Goal: Task Accomplishment & Management: Manage account settings

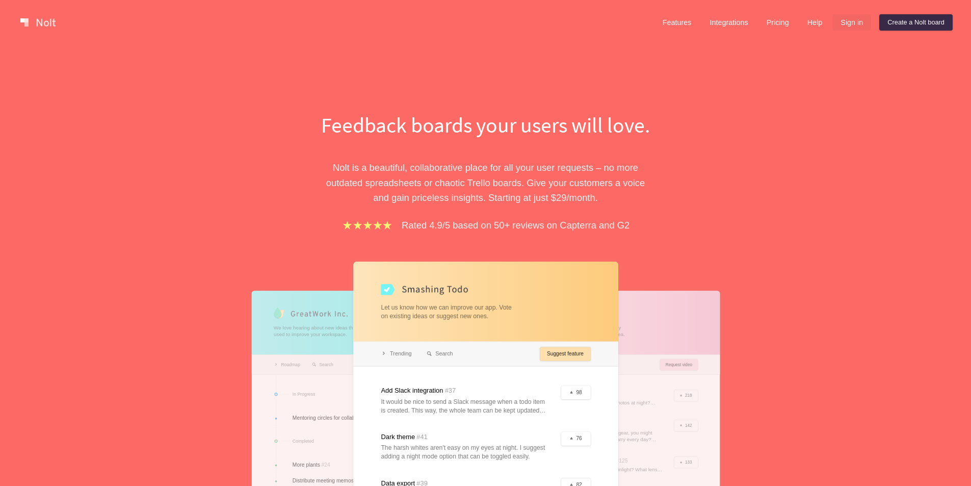
click at [844, 27] on link "Sign in" at bounding box center [851, 22] width 39 height 16
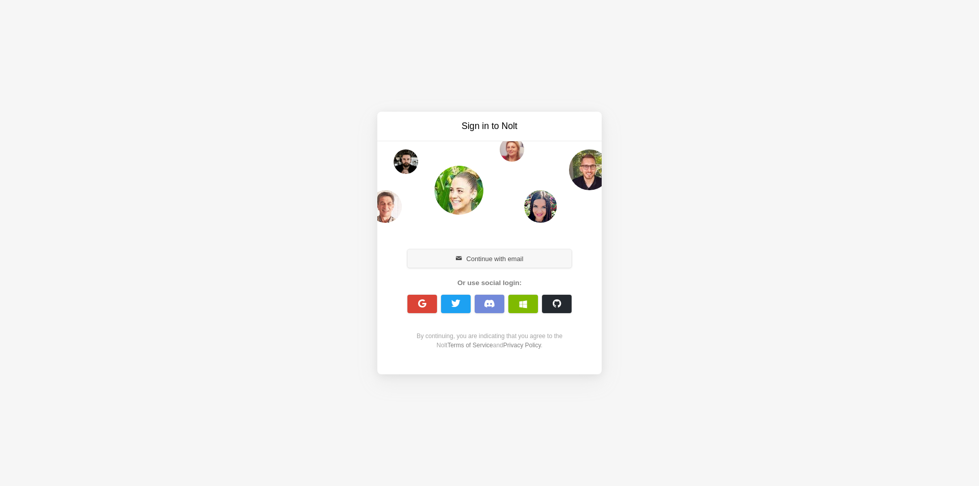
click at [520, 264] on button "Continue with email" at bounding box center [489, 258] width 164 height 18
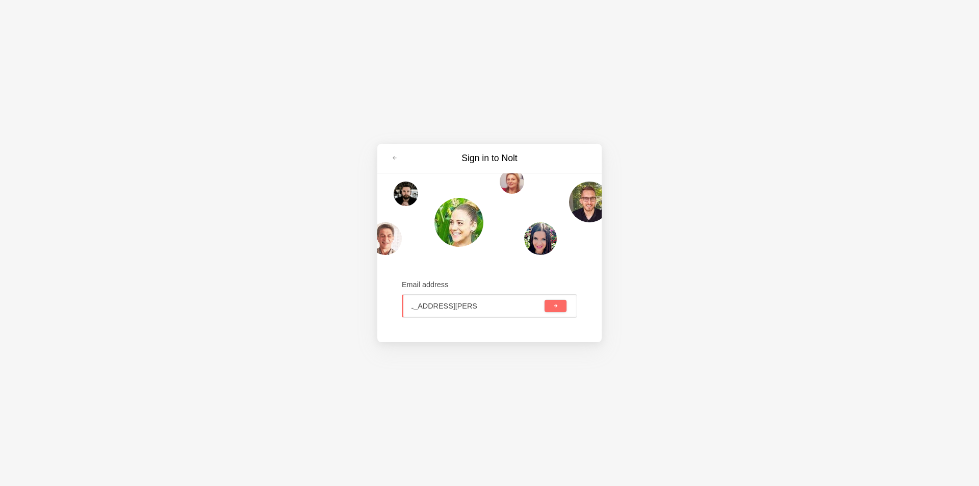
scroll to position [0, 29]
type input "claudiene.gomes@zenia.com"
click at [544, 300] on button "submit" at bounding box center [555, 306] width 22 height 12
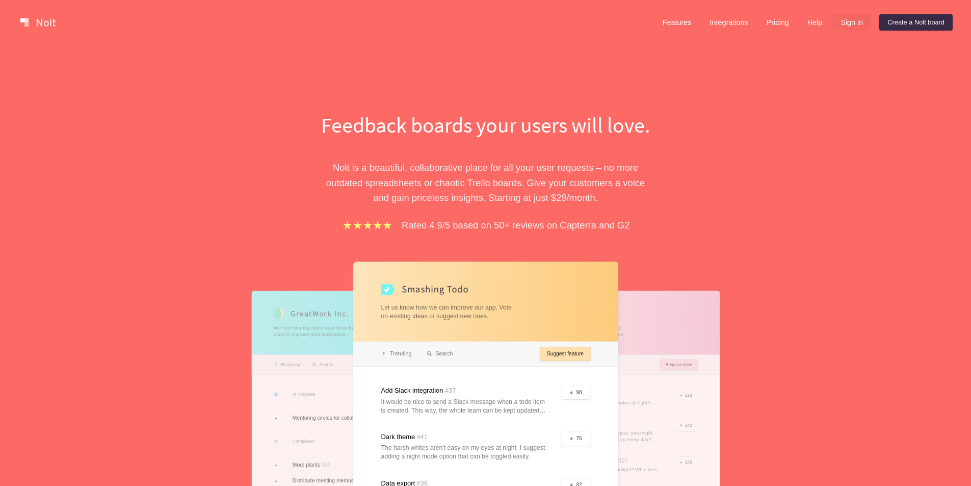
click at [846, 24] on link "Sign in" at bounding box center [851, 22] width 39 height 16
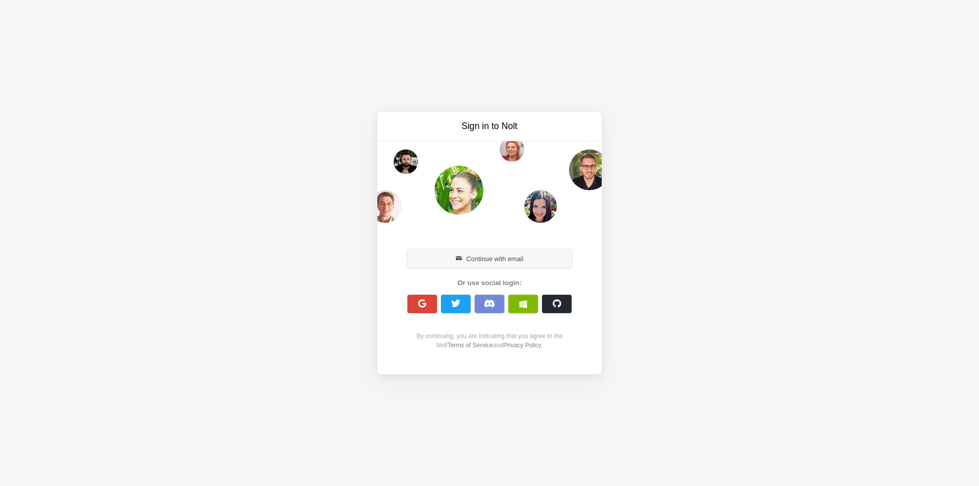
click at [501, 253] on button "Continue with email" at bounding box center [489, 258] width 164 height 18
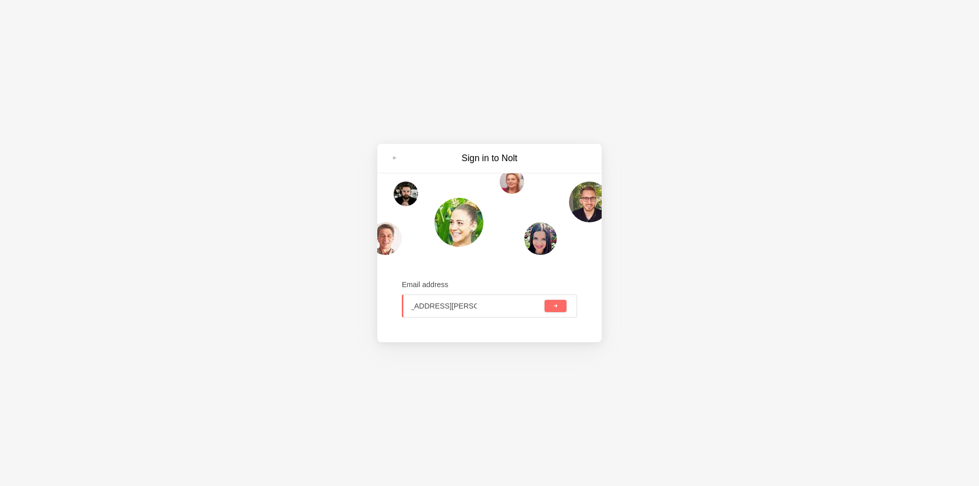
scroll to position [0, 32]
type input "[EMAIL_ADDRESS][PERSON_NAME][DOMAIN_NAME]"
click at [544, 300] on button "submit" at bounding box center [555, 306] width 22 height 12
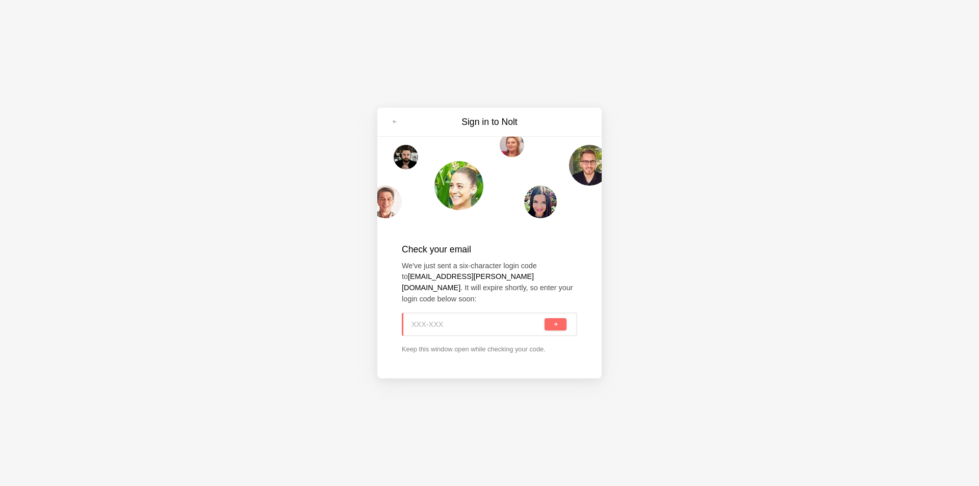
paste input "XUU-RVK"
type input "XUU-RVK"
click at [566, 320] on button "submit" at bounding box center [555, 324] width 22 height 12
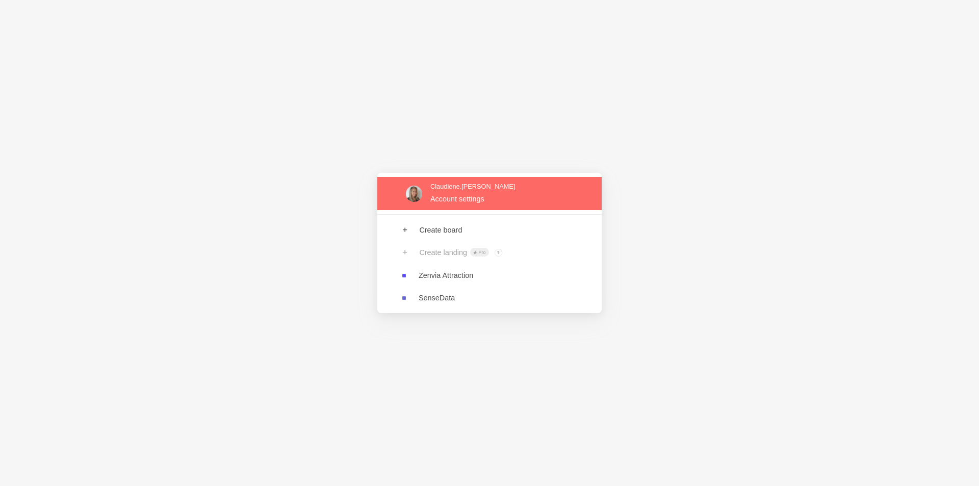
click at [460, 197] on link at bounding box center [489, 193] width 224 height 33
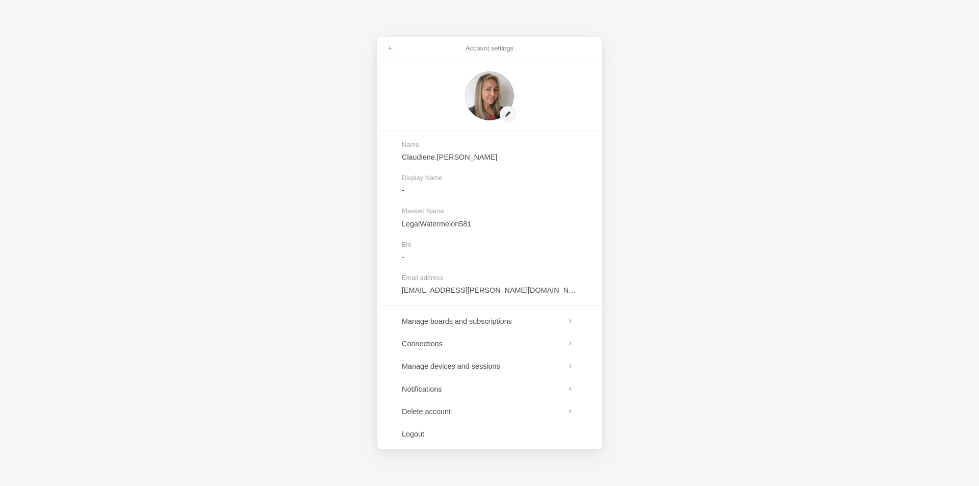
click at [472, 47] on h3 "Account settings" at bounding box center [489, 48] width 179 height 9
click at [394, 45] on link at bounding box center [390, 48] width 18 height 16
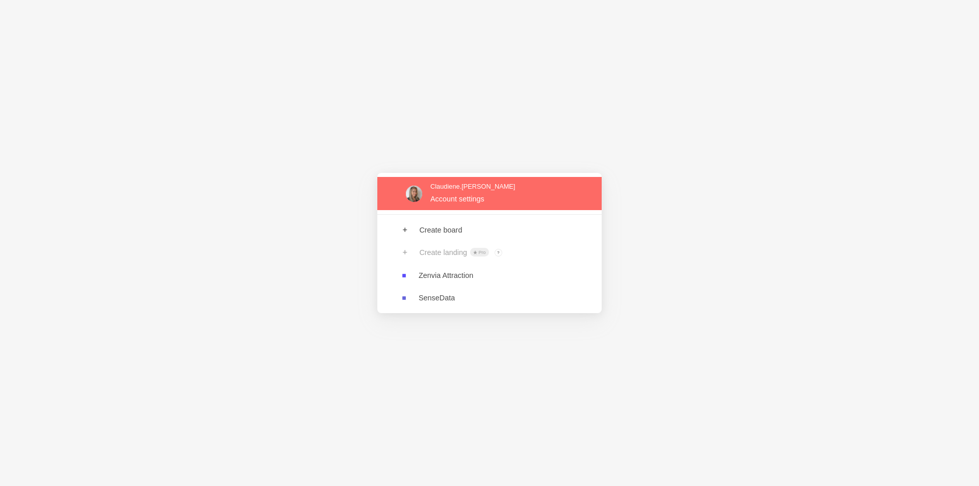
click at [455, 193] on link at bounding box center [489, 193] width 224 height 33
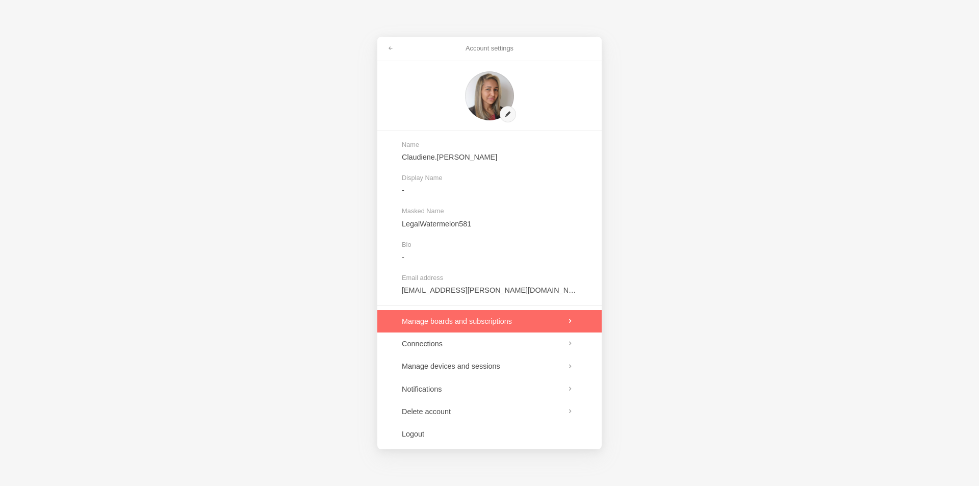
click at [526, 318] on link at bounding box center [489, 321] width 224 height 22
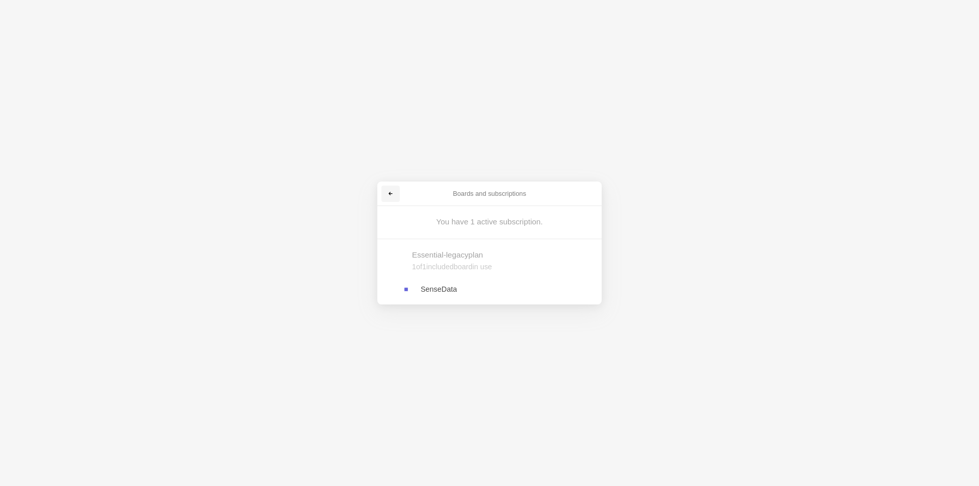
click at [388, 192] on span at bounding box center [390, 194] width 6 height 6
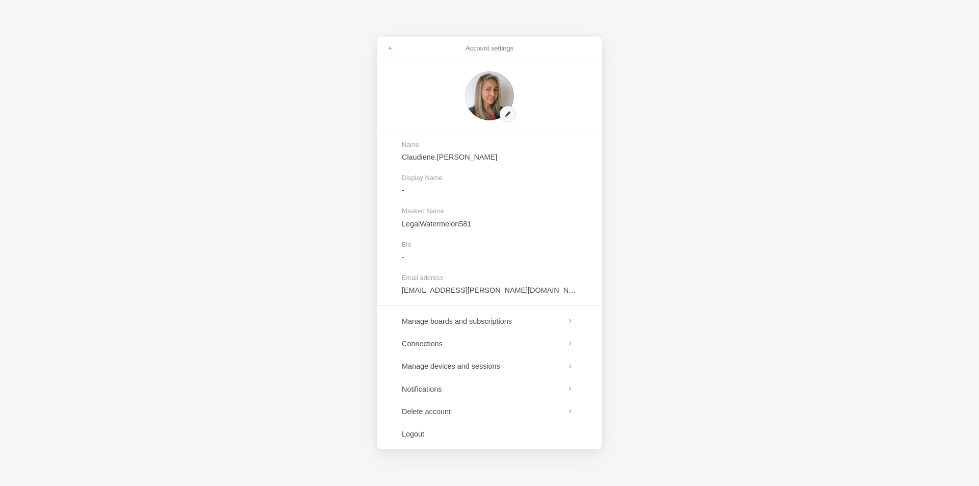
click at [489, 47] on h3 "Account settings" at bounding box center [489, 48] width 179 height 9
